Goal: Task Accomplishment & Management: Manage account settings

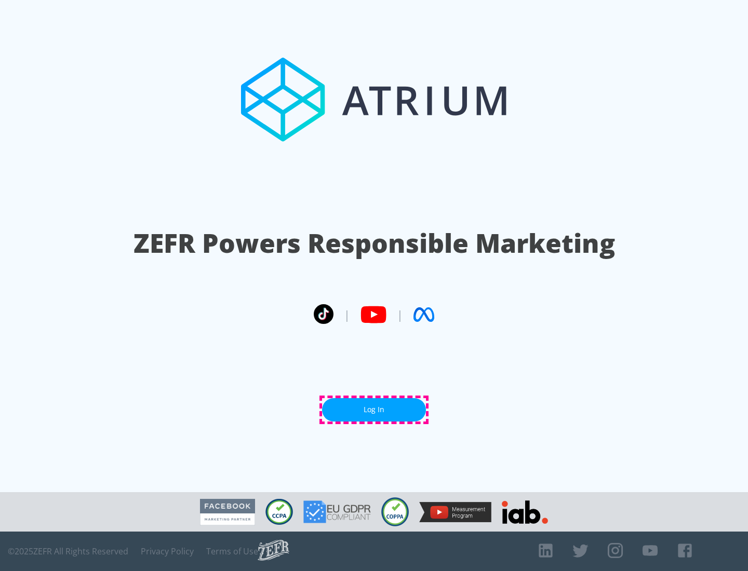
click at [374, 410] on link "Log In" at bounding box center [374, 409] width 104 height 23
